Goal: Communication & Community: Ask a question

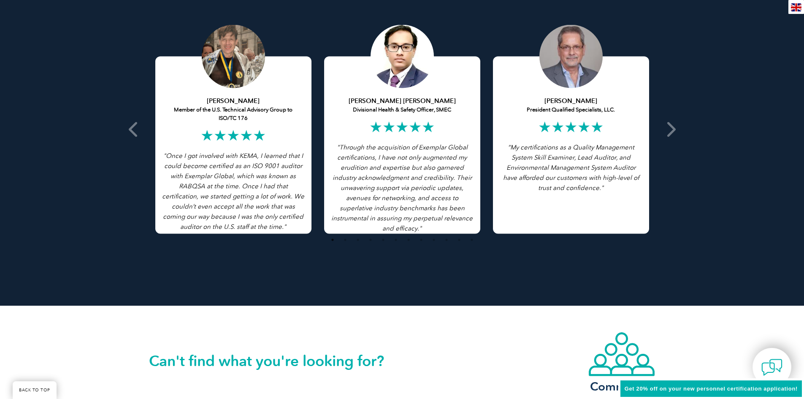
scroll to position [1914, 0]
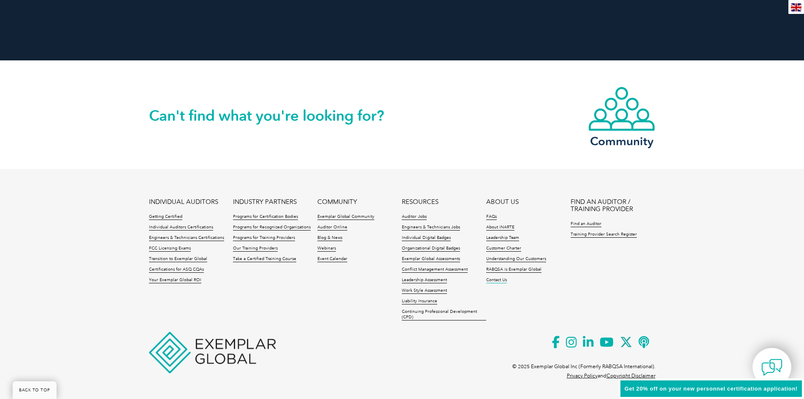
click at [495, 279] on link "Contact Us" at bounding box center [496, 280] width 21 height 6
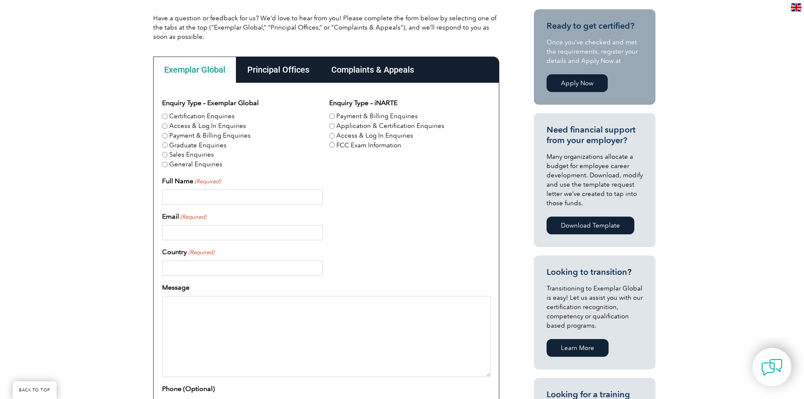
scroll to position [187, 0]
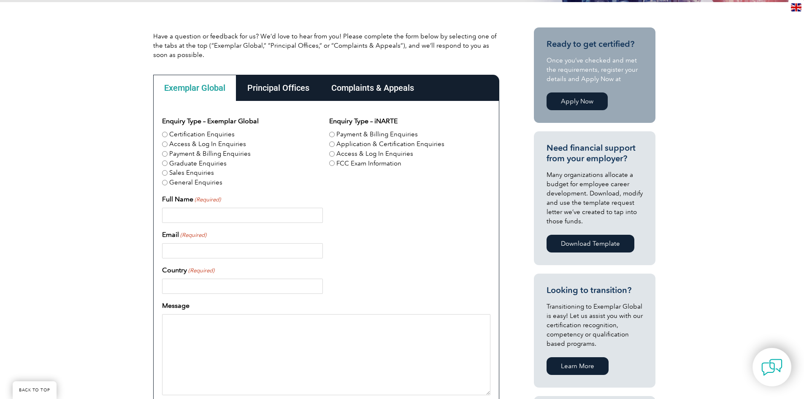
click at [273, 81] on div "Principal Offices" at bounding box center [278, 88] width 84 height 26
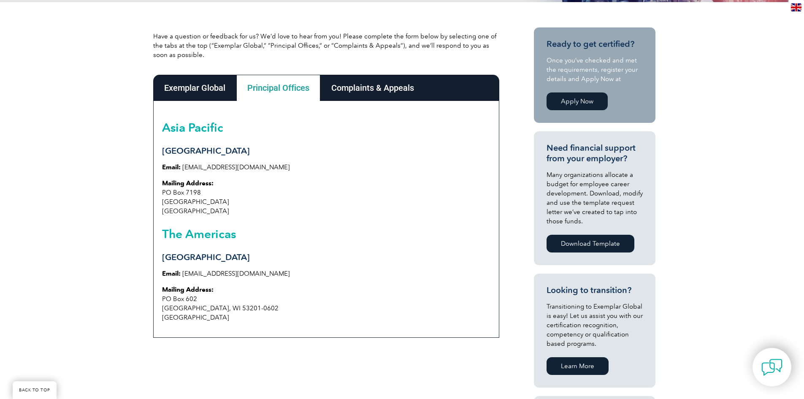
click at [191, 92] on div "Exemplar Global" at bounding box center [194, 88] width 83 height 26
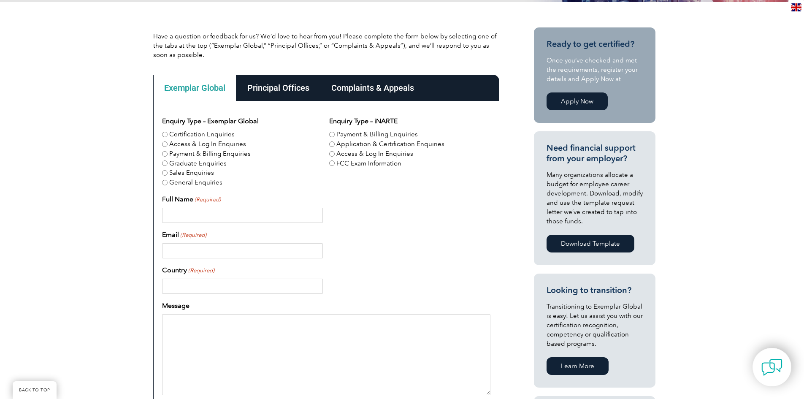
click at [179, 184] on label "General Enquiries" at bounding box center [195, 183] width 53 height 10
click at [168, 184] on input "General Enquiries" at bounding box center [164, 182] width 5 height 5
radio input "true"
click at [228, 209] on input "Full Name (Required)" at bounding box center [242, 215] width 161 height 15
type input "Leo Callejas"
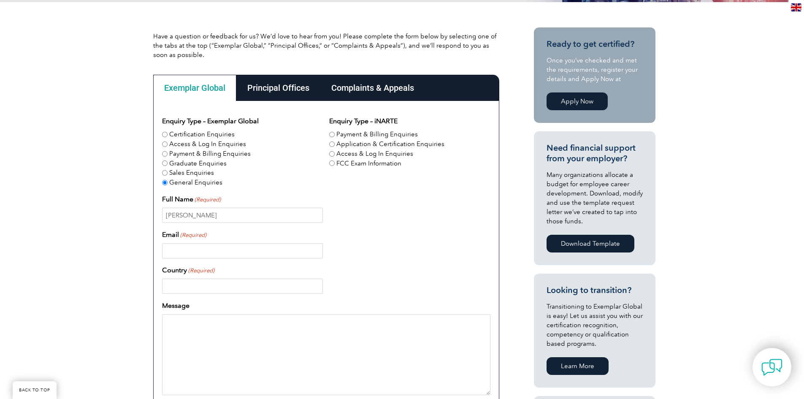
click at [204, 249] on input "Email (Required)" at bounding box center [242, 250] width 161 height 15
type input "lc@kevinmdowney.com"
click at [185, 281] on input "Country (Required)" at bounding box center [242, 286] width 161 height 15
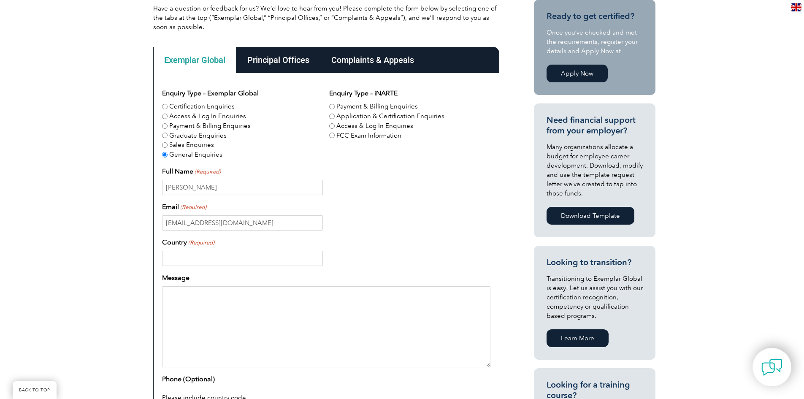
scroll to position [272, 0]
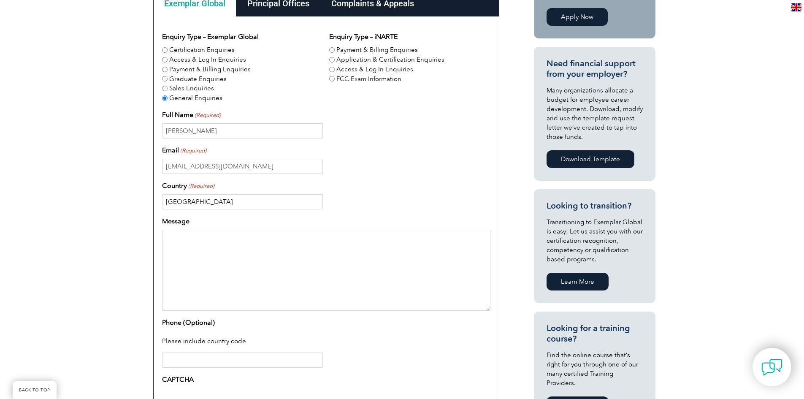
type input "USA"
click at [328, 231] on textarea "Message" at bounding box center [326, 270] width 328 height 81
paste textarea "Hi - My boss asked me to reach out on his behalf. Looking for psychometric asse…"
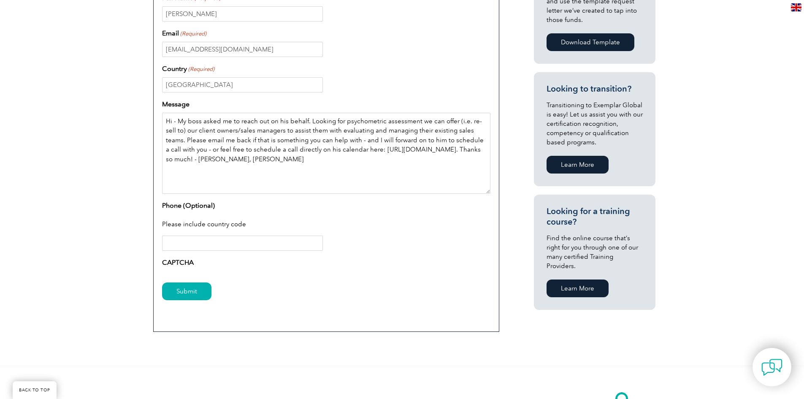
scroll to position [398, 0]
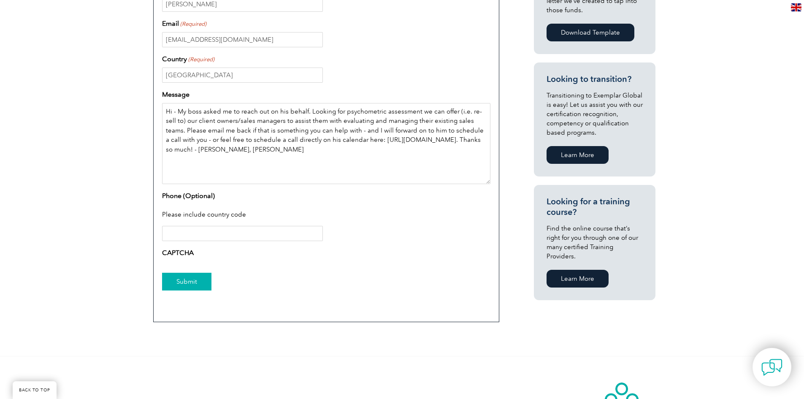
type textarea "Hi - My boss asked me to reach out on his behalf. Looking for psychometric asse…"
click at [203, 287] on input "Submit" at bounding box center [186, 282] width 49 height 18
click at [181, 255] on label "CAPTCHA" at bounding box center [178, 253] width 32 height 10
click at [191, 282] on input "Submit" at bounding box center [186, 282] width 49 height 18
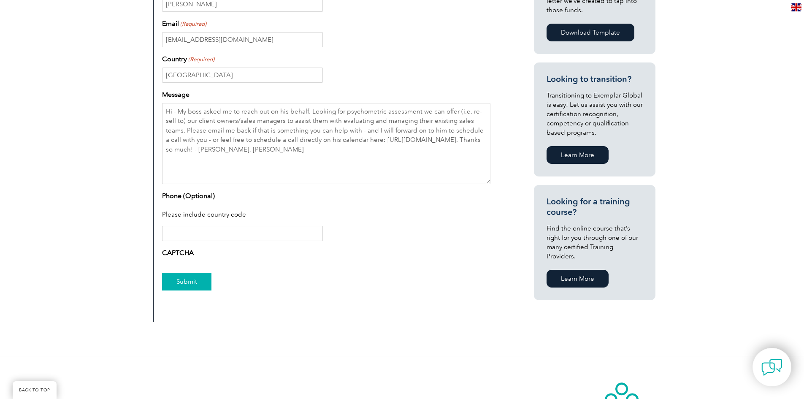
click at [191, 282] on input "Submit" at bounding box center [186, 282] width 49 height 18
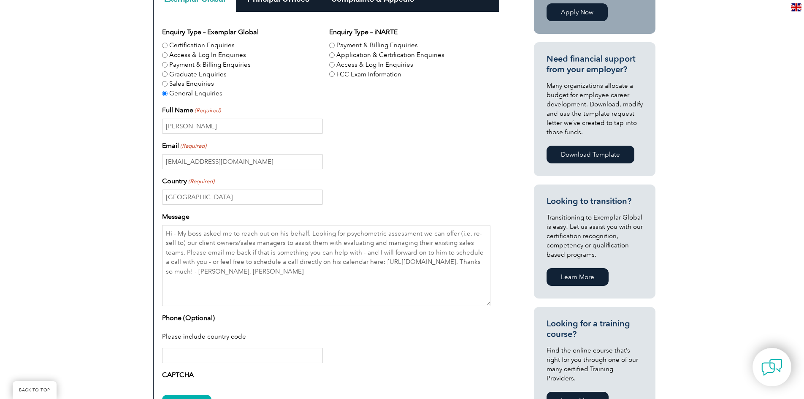
scroll to position [272, 0]
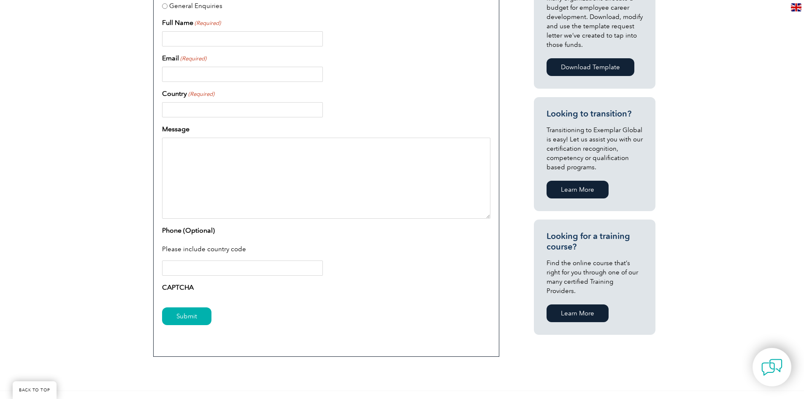
scroll to position [483, 0]
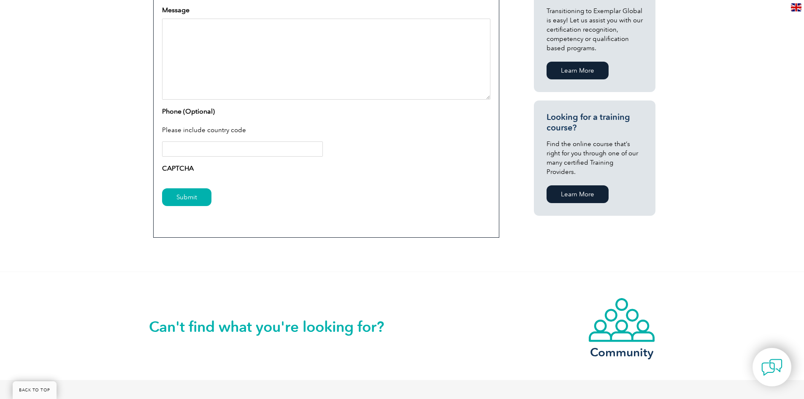
click at [179, 179] on form "Enquiry Type – Exemplar Global Certification Enquiries Access & Log In Enquirie…" at bounding box center [326, 19] width 328 height 396
drag, startPoint x: 205, startPoint y: 141, endPoint x: 206, endPoint y: 147, distance: 6.9
click at [205, 141] on div "Please include country code" at bounding box center [326, 131] width 328 height 22
click at [206, 149] on input "Phone (Optional)" at bounding box center [242, 148] width 161 height 15
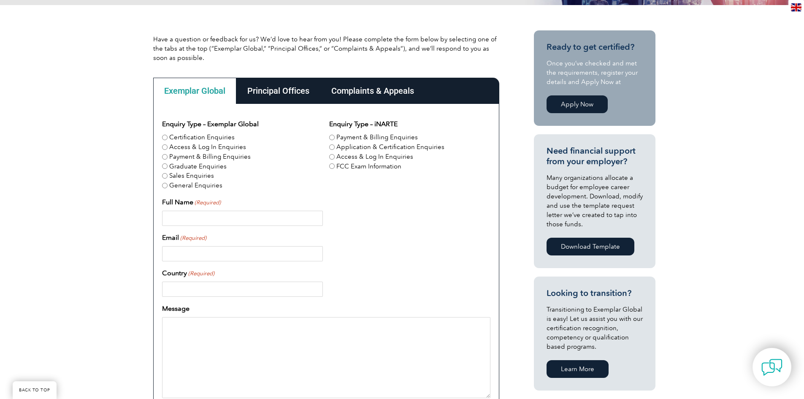
scroll to position [272, 0]
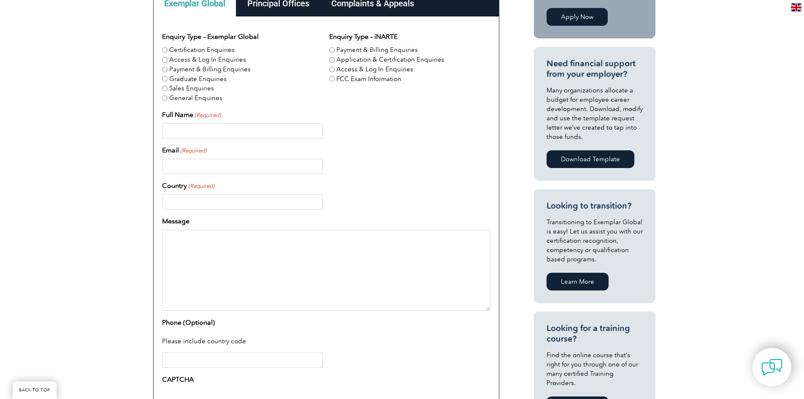
click at [206, 126] on input "Full Name (Required)" at bounding box center [242, 130] width 161 height 15
type input "Leo Callejas"
click at [227, 165] on input "Email (Required)" at bounding box center [242, 166] width 161 height 15
type input "lc@kevinmdowney.com"
click at [213, 208] on input "Country (Required)" at bounding box center [242, 201] width 161 height 15
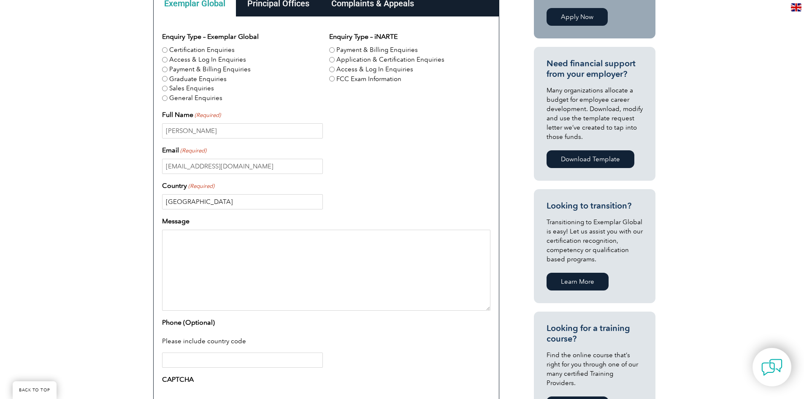
type input "United States"
click at [212, 237] on textarea "Message" at bounding box center [326, 270] width 328 height 81
paste textarea "https://exemplarglobal.org/contact/"
type textarea "https://exemplarglobal.org/contact/"
drag, startPoint x: 253, startPoint y: 244, endPoint x: 159, endPoint y: 243, distance: 94.1
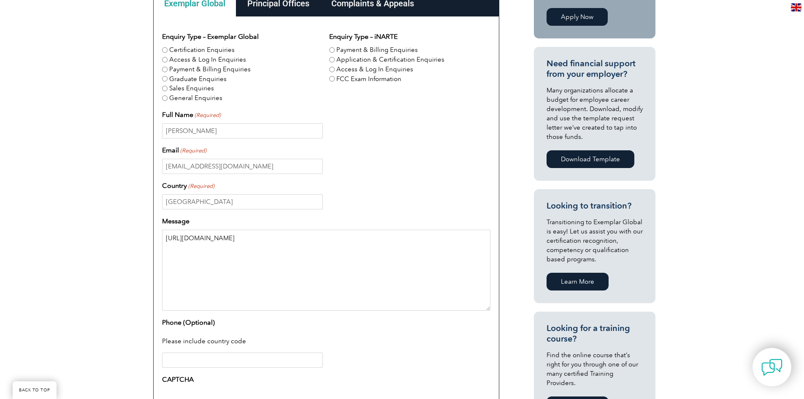
click at [158, 243] on div "Enquiry Type – Exemplar Global Certification Enquiries Access & Log In Enquirie…" at bounding box center [326, 232] width 346 height 432
drag, startPoint x: 228, startPoint y: 246, endPoint x: 232, endPoint y: 249, distance: 5.1
click at [228, 246] on textarea "Message" at bounding box center [326, 270] width 328 height 81
paste textarea "Hi - My boss asked me to reach out on his behalf. Looking for psychometric asse…"
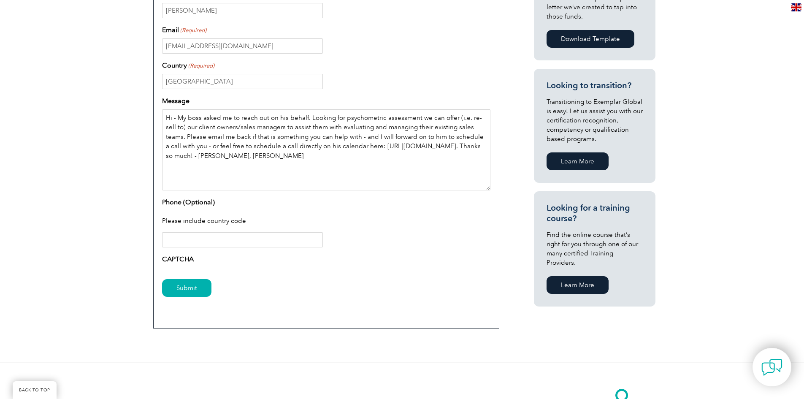
scroll to position [398, 0]
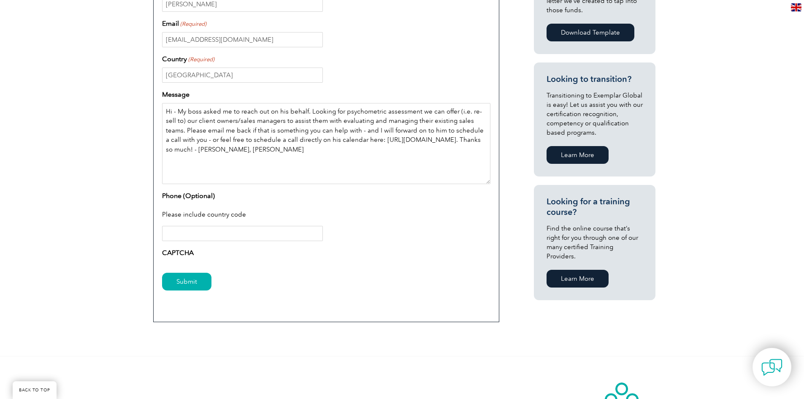
type textarea "Hi - My boss asked me to reach out on his behalf. Looking for psychometric asse…"
click at [201, 235] on input "Phone (Optional)" at bounding box center [242, 233] width 161 height 15
type input "/"
type input "="
type input "+19137330780"
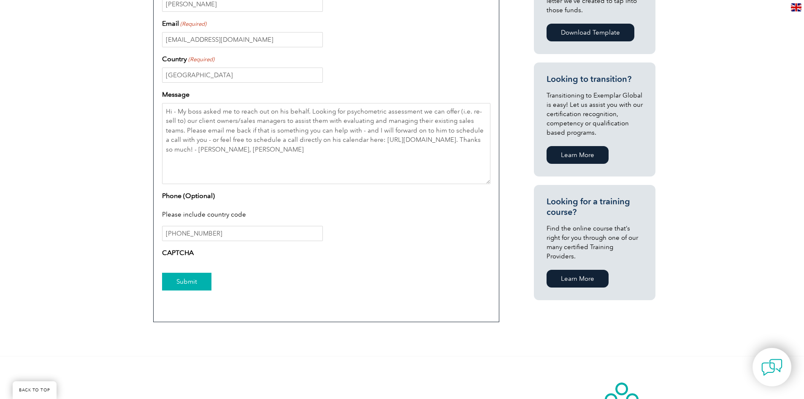
click at [187, 278] on input "Submit" at bounding box center [186, 282] width 49 height 18
click at [184, 281] on input "Submit" at bounding box center [186, 282] width 49 height 18
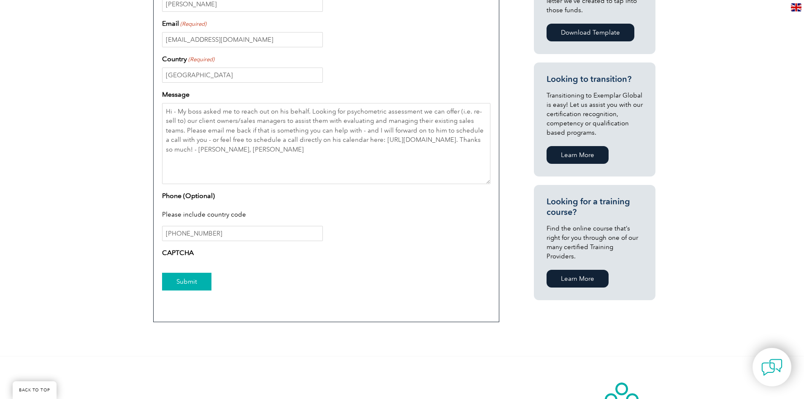
click at [184, 281] on input "Submit" at bounding box center [186, 282] width 49 height 18
click at [182, 281] on input "Submit" at bounding box center [186, 282] width 49 height 18
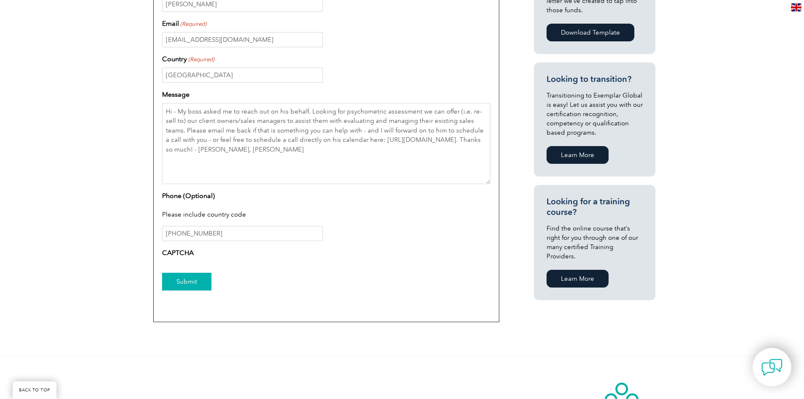
click at [182, 281] on input "Submit" at bounding box center [186, 282] width 49 height 18
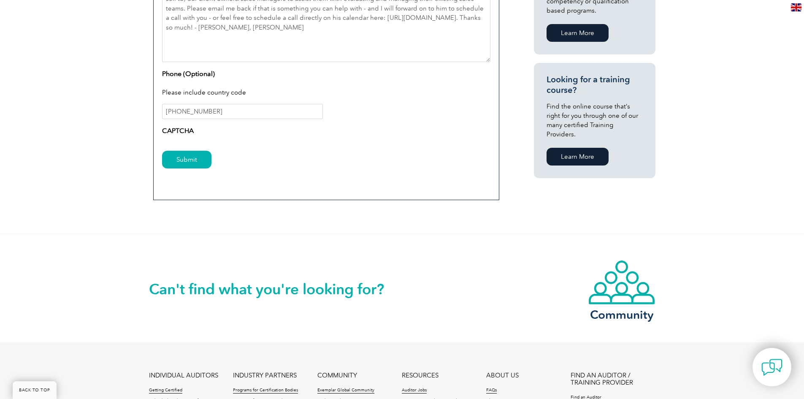
scroll to position [525, 0]
